Goal: Communication & Community: Answer question/provide support

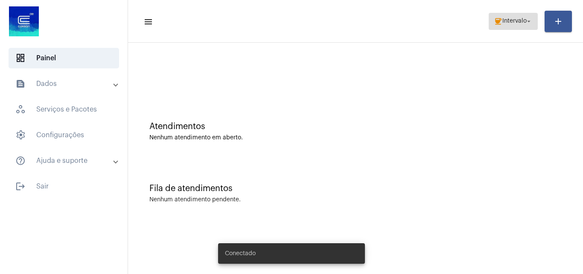
click at [495, 20] on mat-icon "coffee" at bounding box center [498, 21] width 9 height 9
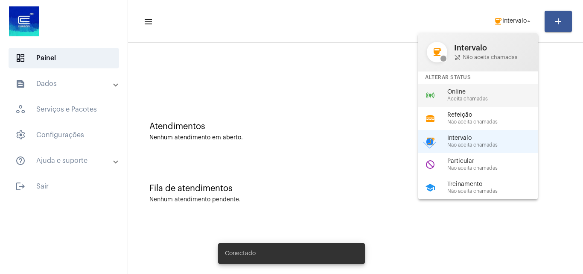
click at [482, 96] on span "Aceita chamadas" at bounding box center [495, 99] width 97 height 6
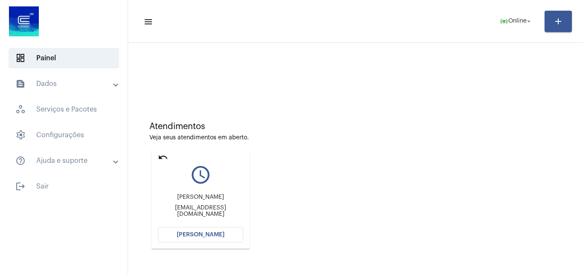
click at [203, 234] on span "[PERSON_NAME]" at bounding box center [201, 234] width 48 height 6
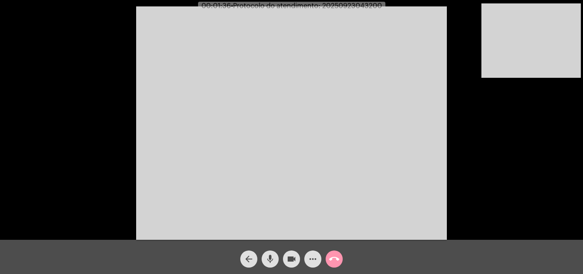
click at [270, 254] on mat-icon "mic" at bounding box center [270, 259] width 10 height 10
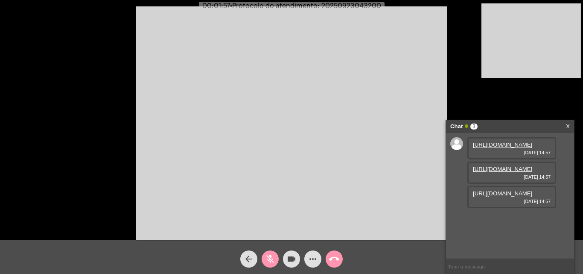
click at [269, 255] on mat-icon "mic_off" at bounding box center [270, 259] width 10 height 10
click at [513, 148] on link "[URL][DOMAIN_NAME]" at bounding box center [502, 144] width 59 height 6
click at [495, 172] on link "[URL][DOMAIN_NAME]" at bounding box center [502, 169] width 59 height 6
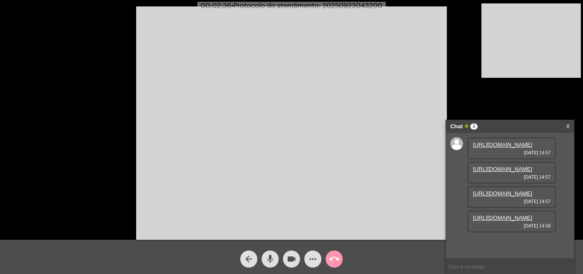
click at [503, 190] on link "[URL][DOMAIN_NAME]" at bounding box center [502, 193] width 59 height 6
click at [482, 221] on link "[URL][DOMAIN_NAME]" at bounding box center [502, 217] width 59 height 6
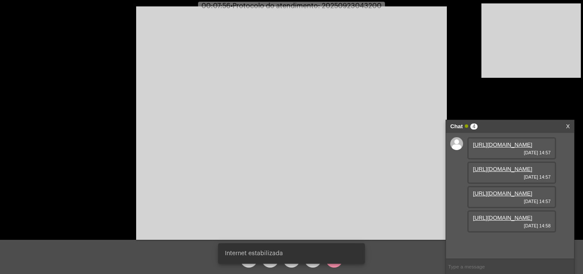
click at [270, 265] on div "Internet estabilizada" at bounding box center [291, 253] width 167 height 41
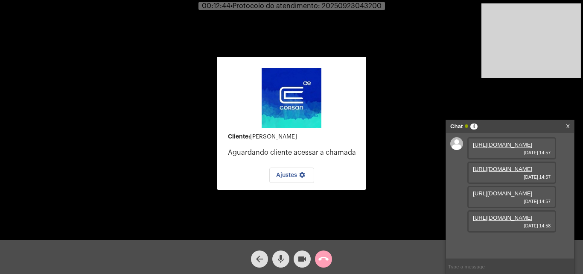
click at [321, 260] on mat-icon "call_end" at bounding box center [323, 259] width 10 height 10
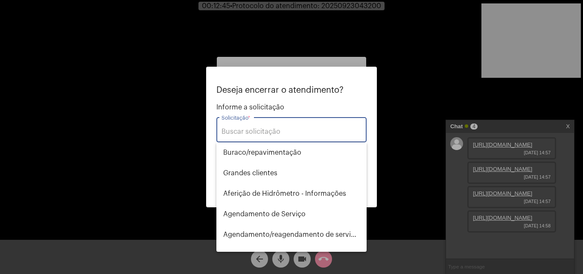
click at [273, 131] on input "Solicitação *" at bounding box center [292, 132] width 140 height 8
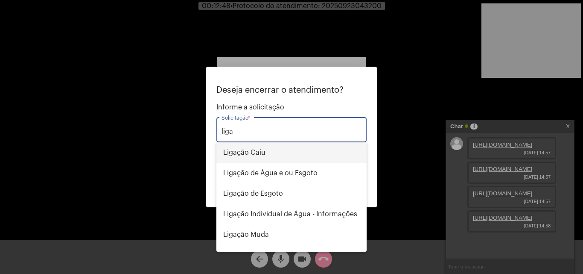
click at [277, 155] on span "Ligação Caiu" at bounding box center [291, 152] width 137 height 20
type input "Ligação Caiu"
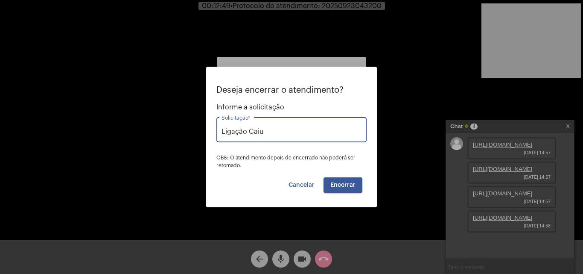
click at [350, 185] on span "Encerrar" at bounding box center [342, 185] width 25 height 6
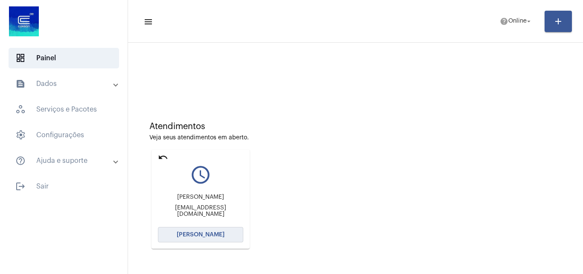
click at [219, 234] on span "[PERSON_NAME]" at bounding box center [201, 234] width 48 height 6
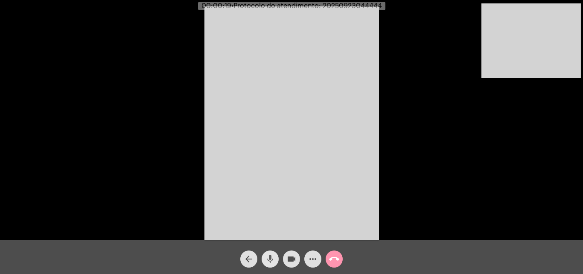
click at [266, 263] on mat-icon "mic" at bounding box center [270, 259] width 10 height 10
click at [266, 263] on mat-icon "mic_off" at bounding box center [270, 259] width 10 height 10
click at [269, 260] on mat-icon "mic" at bounding box center [270, 259] width 10 height 10
click at [269, 260] on mat-icon "mic_off" at bounding box center [270, 259] width 10 height 10
click at [274, 258] on mat-icon "mic" at bounding box center [270, 259] width 10 height 10
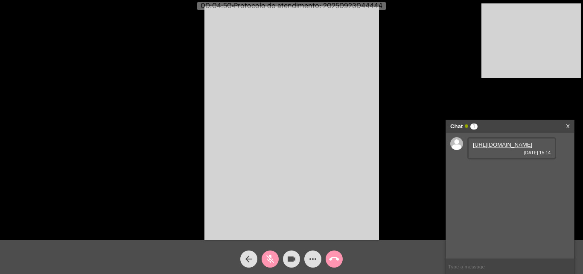
click at [274, 258] on mat-icon "mic_off" at bounding box center [270, 259] width 10 height 10
click at [509, 148] on link "[URL][DOMAIN_NAME]" at bounding box center [502, 144] width 59 height 6
click at [269, 260] on mat-icon "mic" at bounding box center [270, 259] width 10 height 10
click at [272, 262] on mat-icon "mic_off" at bounding box center [270, 259] width 10 height 10
click at [275, 259] on button "mic" at bounding box center [270, 258] width 17 height 17
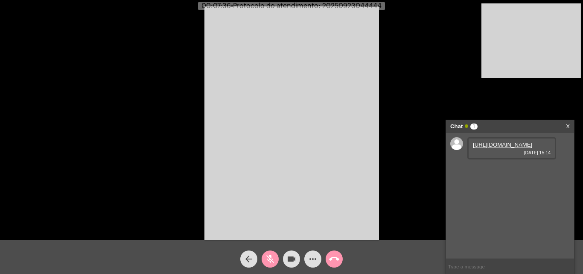
click at [290, 258] on mat-icon "videocam" at bounding box center [291, 259] width 10 height 10
click at [334, 167] on video at bounding box center [292, 122] width 175 height 233
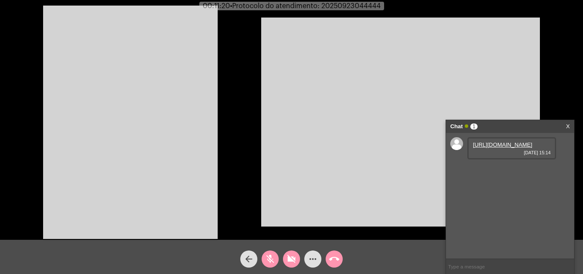
click at [294, 257] on mat-icon "videocam_off" at bounding box center [291, 259] width 10 height 10
click at [271, 258] on mat-icon "mic_off" at bounding box center [270, 259] width 10 height 10
click at [136, 93] on video at bounding box center [130, 122] width 175 height 233
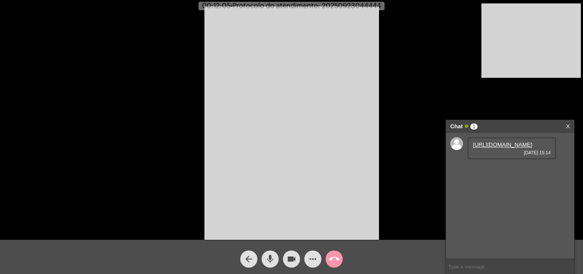
click at [270, 252] on span "mic" at bounding box center [270, 258] width 10 height 17
click at [292, 256] on mat-icon "videocam" at bounding box center [291, 259] width 10 height 10
click at [288, 263] on mat-icon "videocam_off" at bounding box center [291, 259] width 10 height 10
click at [500, 172] on link "[URL][DOMAIN_NAME]" at bounding box center [502, 169] width 59 height 6
click at [270, 259] on mat-icon "mic_off" at bounding box center [270, 259] width 10 height 10
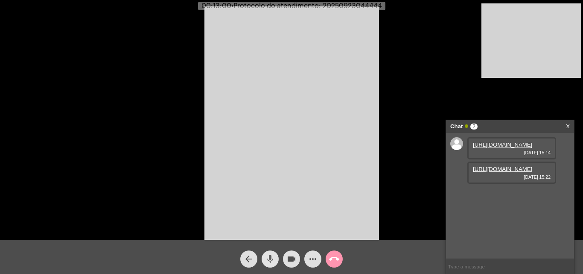
click at [269, 257] on mat-icon "mic" at bounding box center [270, 259] width 10 height 10
click at [280, 254] on div "mic_off" at bounding box center [270, 256] width 21 height 21
click at [288, 257] on mat-icon "videocam" at bounding box center [291, 259] width 10 height 10
click at [271, 258] on mat-icon "mic" at bounding box center [270, 259] width 10 height 10
click at [291, 262] on mat-icon "videocam_off" at bounding box center [291, 259] width 10 height 10
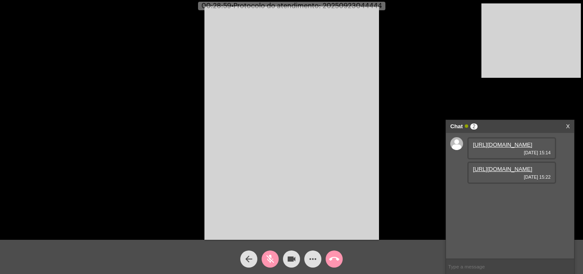
click at [270, 257] on mat-icon "mic_off" at bounding box center [270, 259] width 10 height 10
click at [387, 197] on div "Acessando Câmera e Microfone..." at bounding box center [291, 122] width 581 height 240
click at [237, 103] on video at bounding box center [292, 122] width 175 height 233
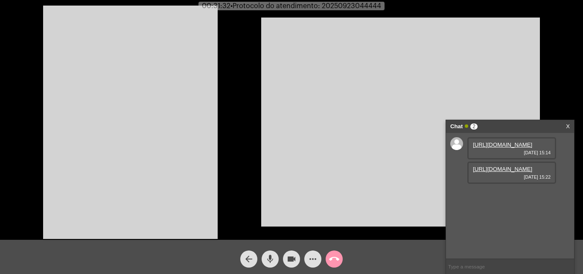
click at [167, 141] on video at bounding box center [130, 122] width 175 height 233
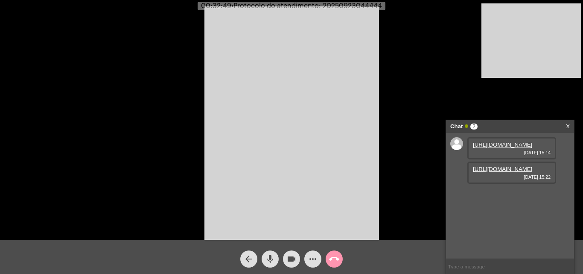
click at [438, 12] on div "Acessando Câmera e Microfone..." at bounding box center [291, 122] width 581 height 240
click at [267, 256] on mat-icon "mic" at bounding box center [270, 259] width 10 height 10
click at [272, 258] on mat-icon "mic_off" at bounding box center [270, 259] width 10 height 10
click at [272, 255] on mat-icon "mic" at bounding box center [270, 259] width 10 height 10
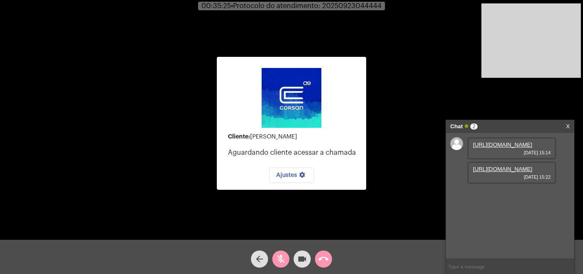
click at [285, 255] on mat-icon "mic_off" at bounding box center [281, 259] width 10 height 10
click at [284, 258] on mat-icon "mic" at bounding box center [281, 259] width 10 height 10
click at [298, 257] on mat-icon "videocam" at bounding box center [302, 259] width 10 height 10
click at [298, 257] on mat-icon "videocam_off" at bounding box center [302, 259] width 10 height 10
click at [277, 258] on mat-icon "mic_off" at bounding box center [281, 259] width 10 height 10
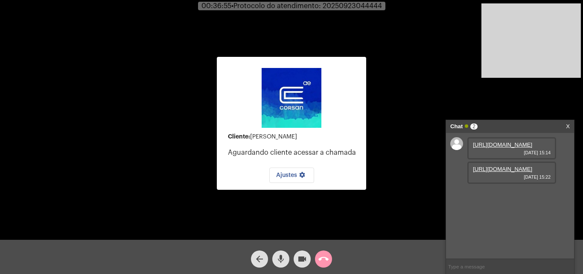
click at [463, 185] on div "[URL][DOMAIN_NAME] [DATE] 15:14 [URL][DOMAIN_NAME] [DATE] 15:22" at bounding box center [510, 196] width 128 height 126
click at [430, 182] on div "Cliente: [PERSON_NAME] Aguardando cliente acessar a chamada Ajustes settings Ac…" at bounding box center [291, 122] width 581 height 240
click at [277, 255] on mat-icon "mic" at bounding box center [281, 259] width 10 height 10
click at [295, 257] on button "videocam" at bounding box center [302, 258] width 17 height 17
click at [291, 256] on div "mic_off" at bounding box center [280, 256] width 21 height 21
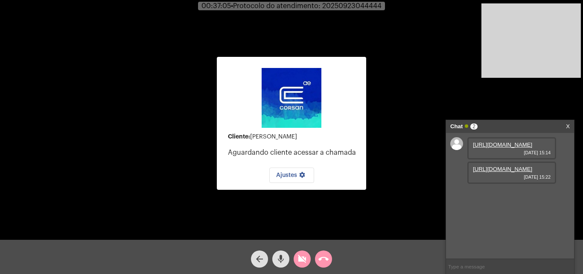
click at [282, 258] on mat-icon "mic" at bounding box center [281, 259] width 10 height 10
click at [298, 257] on mat-icon "videocam_off" at bounding box center [302, 259] width 10 height 10
click at [301, 261] on mat-icon "videocam" at bounding box center [302, 259] width 10 height 10
click at [319, 219] on div "Cliente: [PERSON_NAME] Aguardando cliente acessar a chamada Ajustes settings" at bounding box center [291, 122] width 149 height 237
click at [296, 254] on button "videocam_off" at bounding box center [302, 258] width 17 height 17
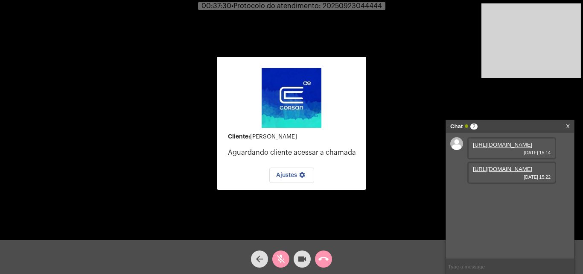
click at [279, 259] on mat-icon "mic_off" at bounding box center [281, 259] width 10 height 10
click at [314, 258] on div "call_end" at bounding box center [323, 256] width 21 height 21
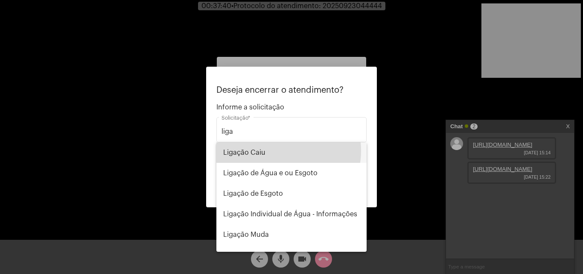
click at [277, 151] on span "Ligação Caiu" at bounding box center [291, 152] width 137 height 20
type input "Ligação Caiu"
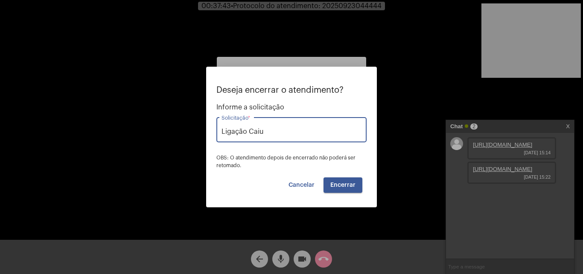
drag, startPoint x: 306, startPoint y: 179, endPoint x: 337, endPoint y: 75, distance: 108.6
click at [307, 180] on button "Cancelar" at bounding box center [302, 184] width 40 height 15
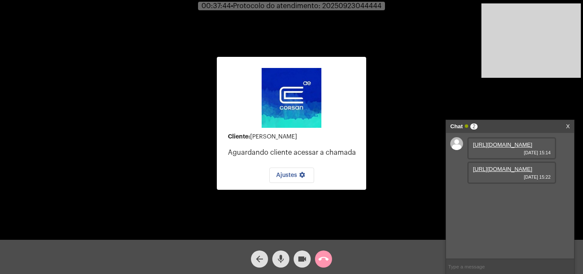
click at [358, 3] on span "• Protocolo do atendimento: 20250923044444" at bounding box center [306, 6] width 151 height 7
copy span "20250923044444"
click at [319, 253] on span "call_end" at bounding box center [323, 258] width 10 height 17
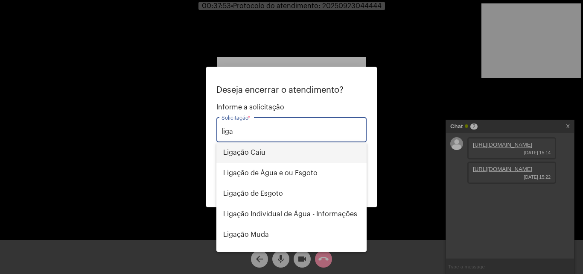
click at [267, 147] on span "Ligação Caiu" at bounding box center [291, 152] width 137 height 20
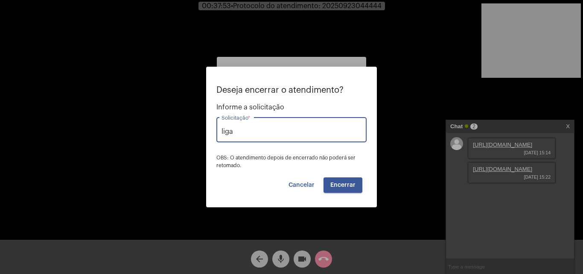
type input "Ligação Caiu"
click at [343, 178] on button "Encerrar" at bounding box center [343, 184] width 39 height 15
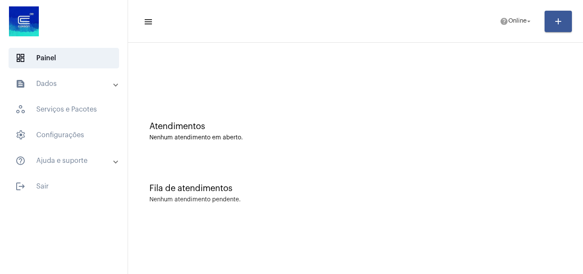
click at [399, 216] on div "Fila de atendimentos Nenhum atendimento pendente." at bounding box center [355, 189] width 447 height 62
click at [504, 21] on mat-icon "help" at bounding box center [504, 21] width 9 height 9
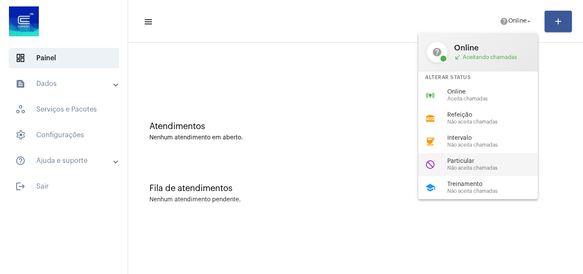
click at [460, 160] on span "Particular" at bounding box center [495, 161] width 97 height 6
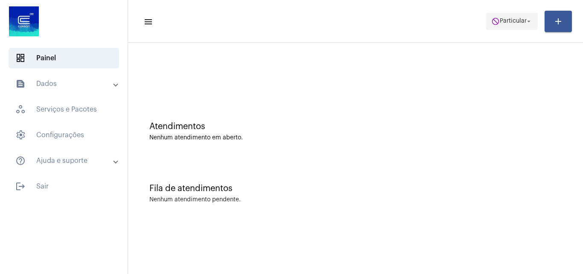
click at [526, 20] on mat-icon "arrow_drop_down" at bounding box center [529, 22] width 8 height 8
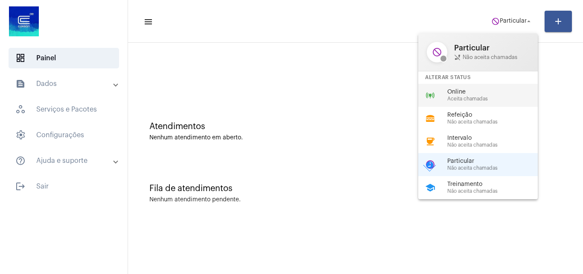
click at [477, 102] on div "online_prediction Online Aceita chamadas" at bounding box center [484, 95] width 133 height 23
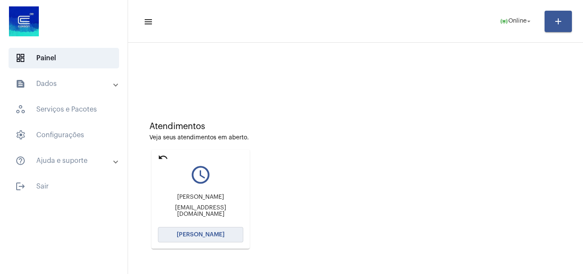
click at [212, 229] on button "[PERSON_NAME]" at bounding box center [200, 234] width 85 height 15
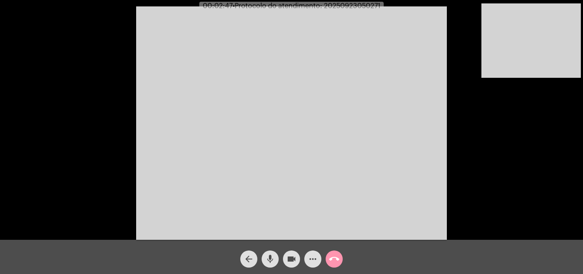
click at [532, 57] on video at bounding box center [531, 40] width 99 height 74
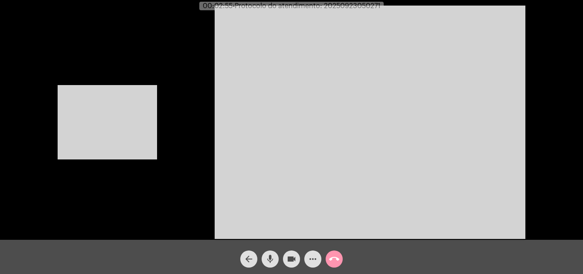
click at [129, 119] on video at bounding box center [107, 122] width 99 height 74
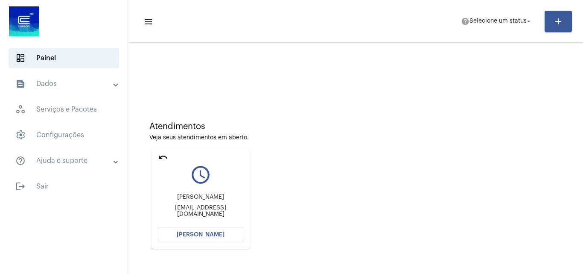
click at [230, 234] on button "[PERSON_NAME]" at bounding box center [200, 234] width 85 height 15
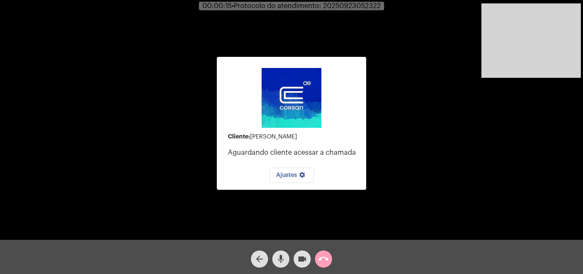
click at [328, 256] on mat-icon "call_end" at bounding box center [323, 259] width 10 height 10
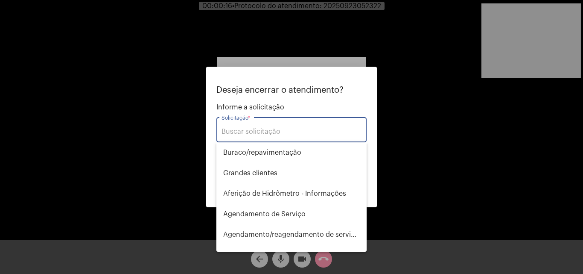
click at [272, 135] on input "Solicitação *" at bounding box center [292, 132] width 140 height 8
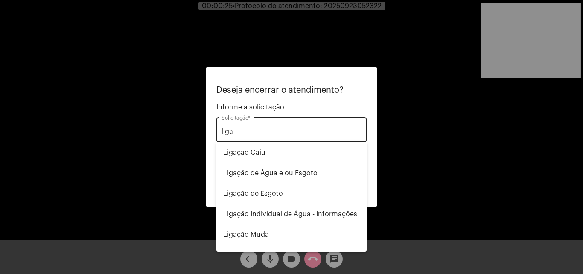
click at [260, 123] on div "liga Solicitação *" at bounding box center [292, 128] width 140 height 27
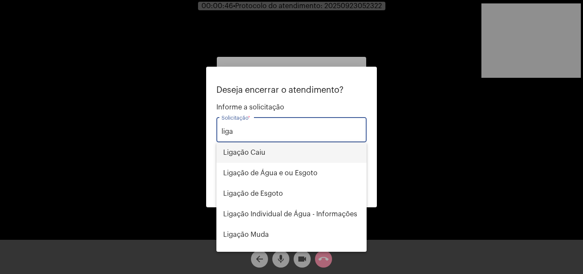
click at [261, 148] on span "Ligação Caiu" at bounding box center [291, 152] width 137 height 20
type input "Ligação Caiu"
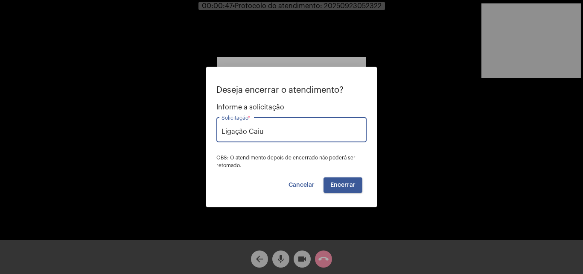
click at [347, 181] on button "Encerrar" at bounding box center [343, 184] width 39 height 15
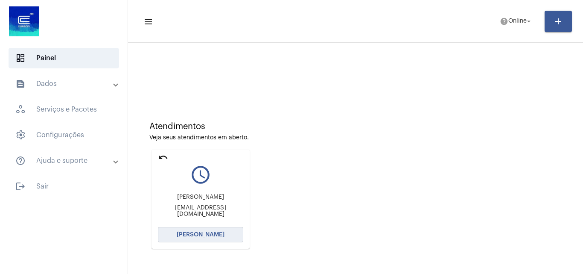
click at [212, 231] on button "[PERSON_NAME]" at bounding box center [200, 234] width 85 height 15
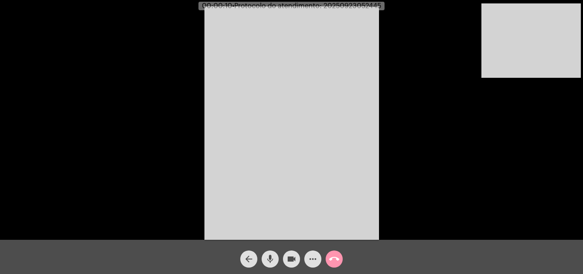
click at [272, 259] on mat-icon "mic" at bounding box center [270, 259] width 10 height 10
click at [288, 258] on mat-icon "videocam" at bounding box center [291, 259] width 10 height 10
click at [270, 257] on mat-icon "mic_off" at bounding box center [270, 259] width 10 height 10
click at [271, 257] on mat-icon "mic" at bounding box center [270, 259] width 10 height 10
click at [290, 257] on mat-icon "videocam_off" at bounding box center [291, 259] width 10 height 10
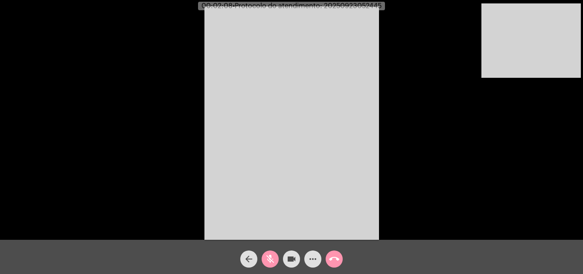
click at [269, 258] on mat-icon "mic_off" at bounding box center [270, 259] width 10 height 10
click at [269, 260] on mat-icon "mic" at bounding box center [270, 259] width 10 height 10
click at [291, 256] on mat-icon "videocam" at bounding box center [291, 259] width 10 height 10
click at [249, 254] on mat-icon "arrow_back" at bounding box center [249, 259] width 10 height 10
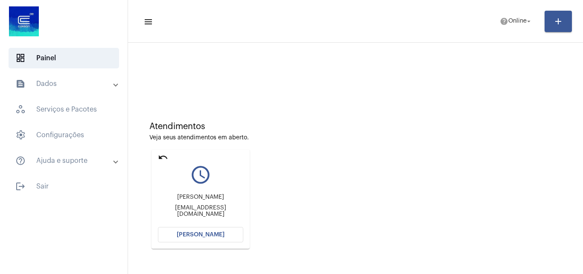
click at [163, 155] on mat-icon "undo" at bounding box center [163, 157] width 10 height 10
click at [160, 157] on mat-icon "undo" at bounding box center [163, 157] width 10 height 10
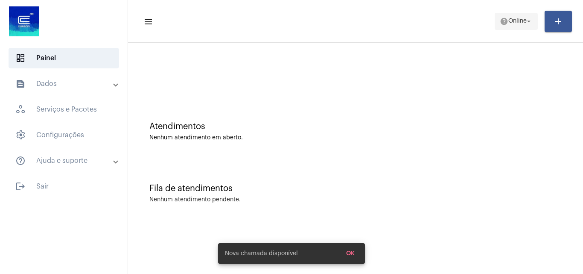
click at [520, 26] on span "help Online arrow_drop_down" at bounding box center [516, 20] width 33 height 15
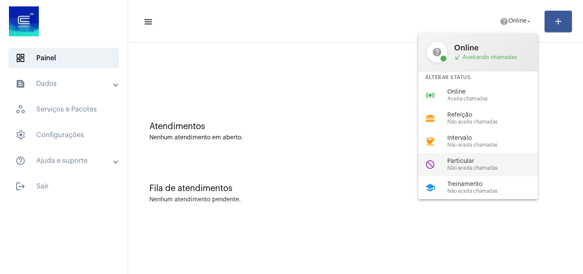
click at [491, 158] on span "Particular" at bounding box center [495, 161] width 97 height 6
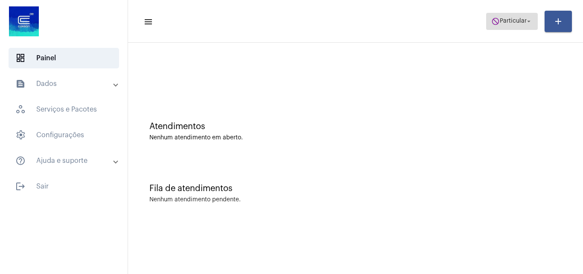
click at [508, 22] on span "Particular" at bounding box center [513, 21] width 27 height 6
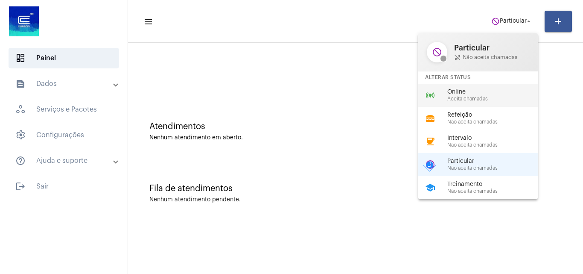
click at [488, 97] on span "Aceita chamadas" at bounding box center [495, 99] width 97 height 6
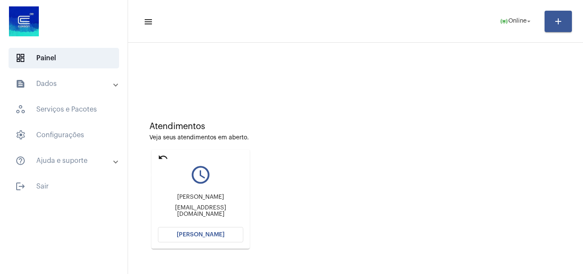
click at [162, 158] on mat-icon "undo" at bounding box center [163, 157] width 10 height 10
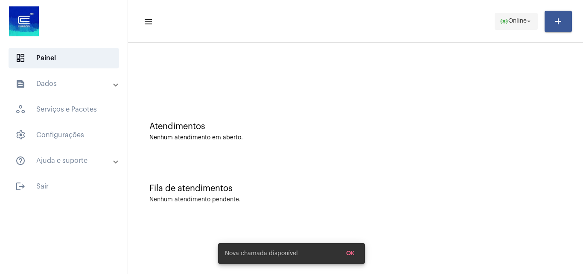
click at [515, 21] on span "Online" at bounding box center [517, 21] width 18 height 6
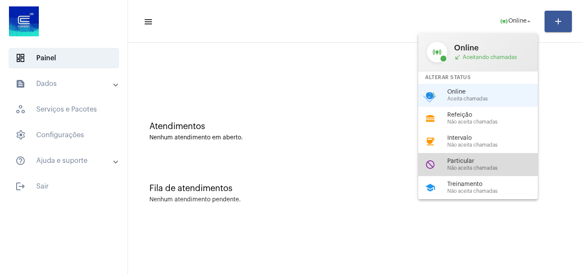
click at [476, 160] on span "Particular" at bounding box center [495, 161] width 97 height 6
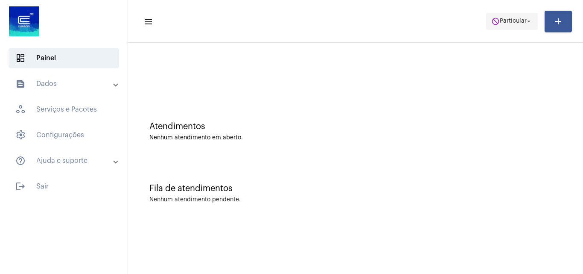
click at [508, 17] on span "do_not_disturb Particular arrow_drop_down" at bounding box center [511, 20] width 41 height 15
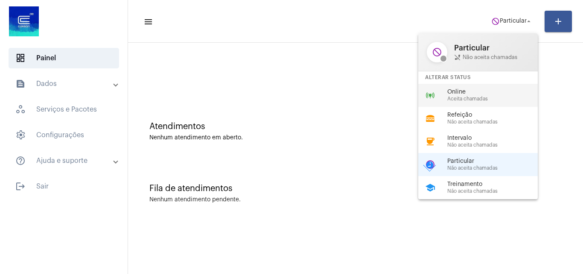
click at [484, 99] on span "Aceita chamadas" at bounding box center [495, 99] width 97 height 6
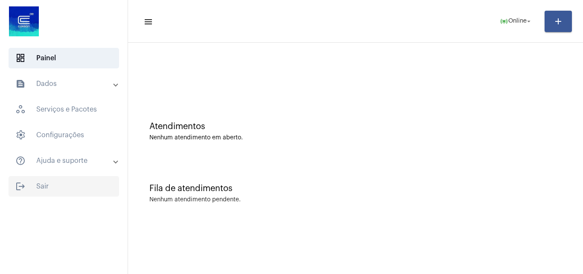
click at [51, 190] on span "logout Sair" at bounding box center [64, 186] width 111 height 20
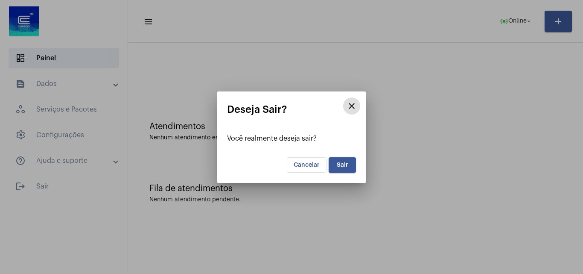
click at [351, 163] on button "Sair" at bounding box center [342, 164] width 27 height 15
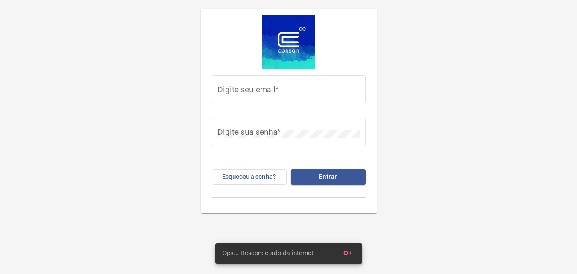
type input "juliana.inacio@operacaocorsan.com.br"
